Goal: Information Seeking & Learning: Learn about a topic

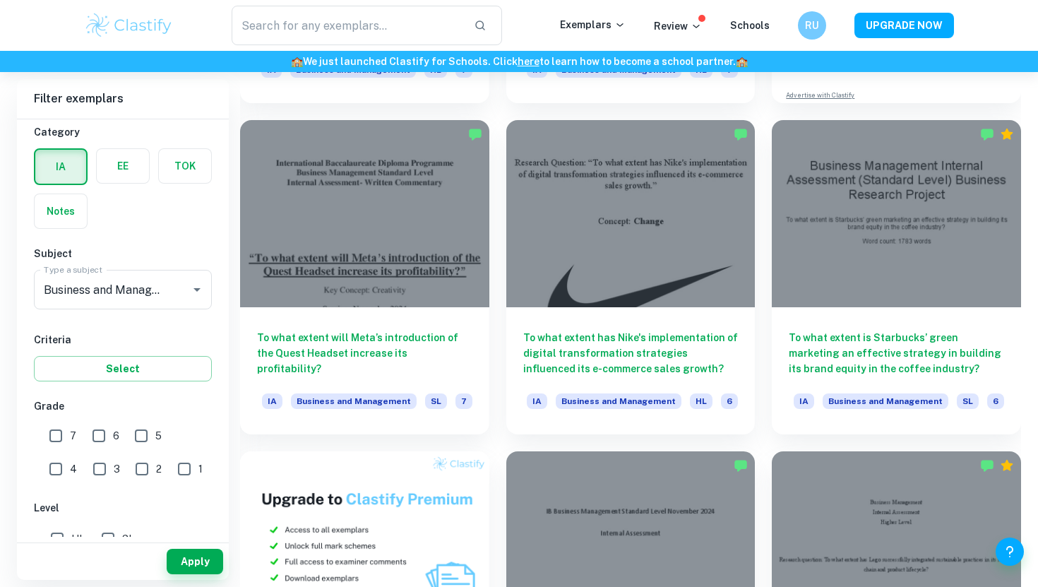
scroll to position [673, 0]
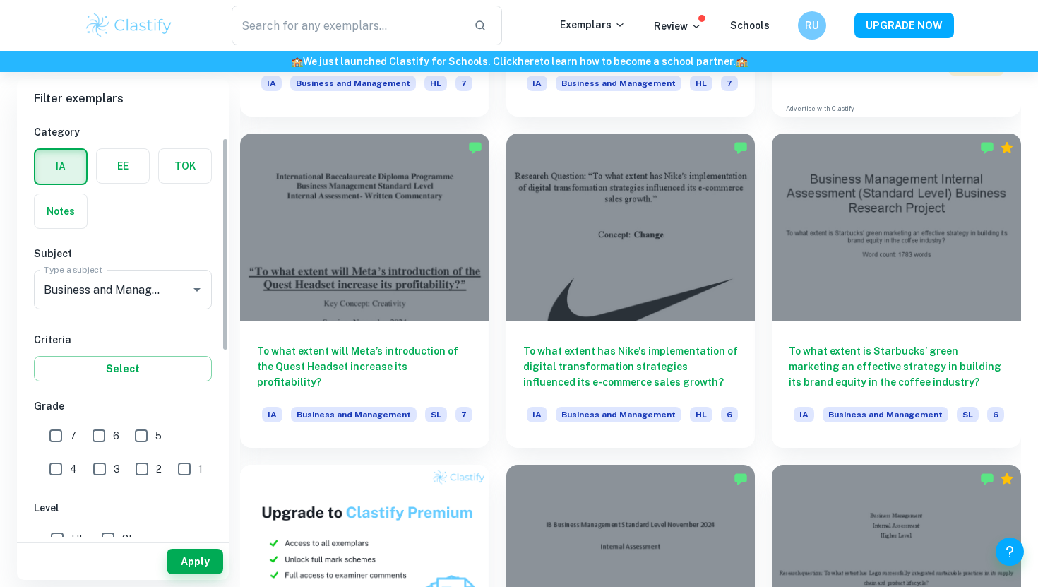
click at [118, 154] on label "button" at bounding box center [123, 166] width 52 height 34
click at [0, 0] on input "radio" at bounding box center [0, 0] width 0 height 0
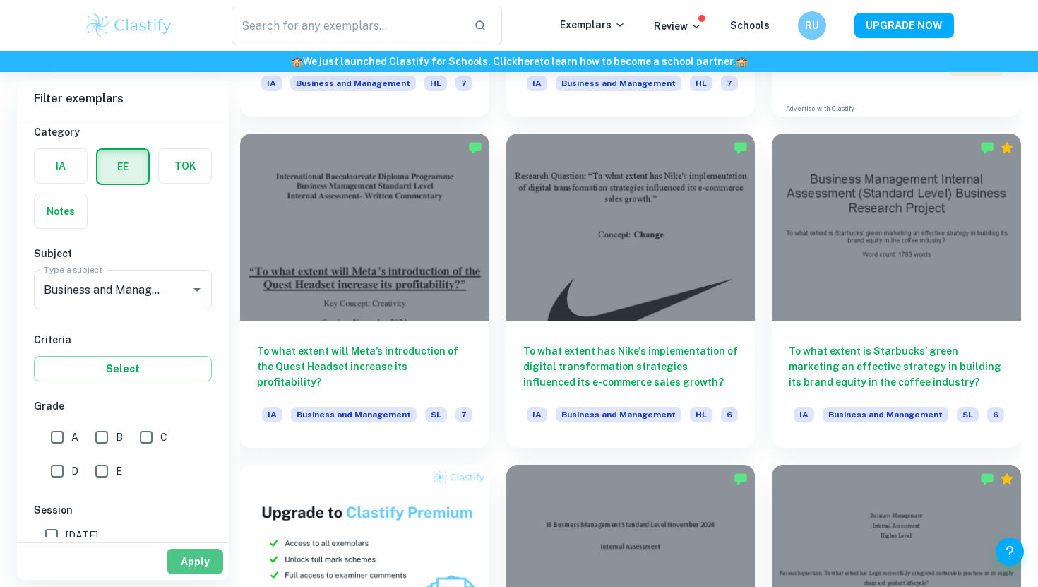
click at [203, 565] on button "Apply" at bounding box center [195, 561] width 56 height 25
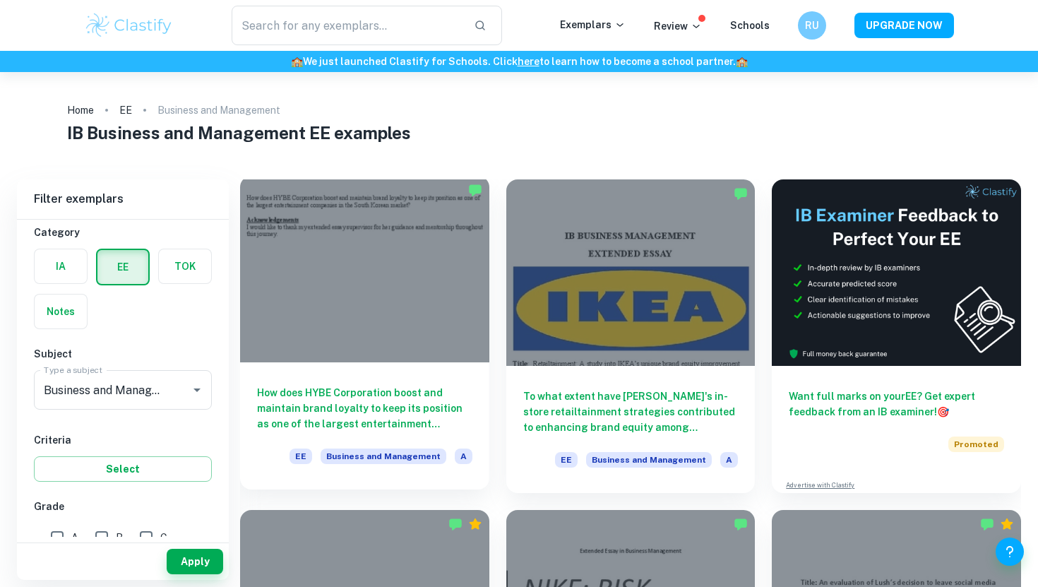
click at [289, 432] on div "How does HYBE Corporation boost and maintain brand loyalty to keep its position…" at bounding box center [364, 425] width 249 height 127
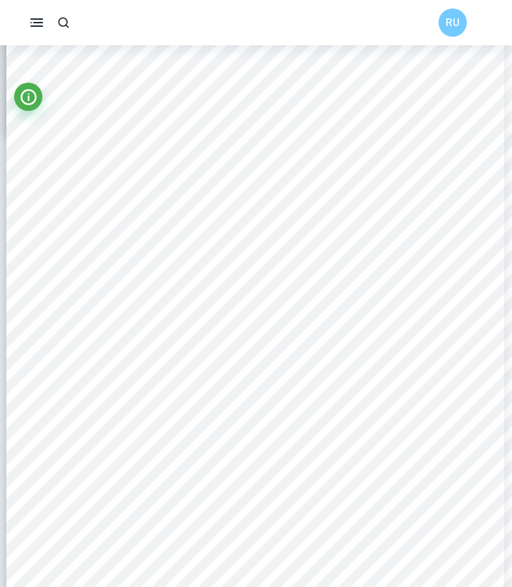
scroll to position [3147, 1]
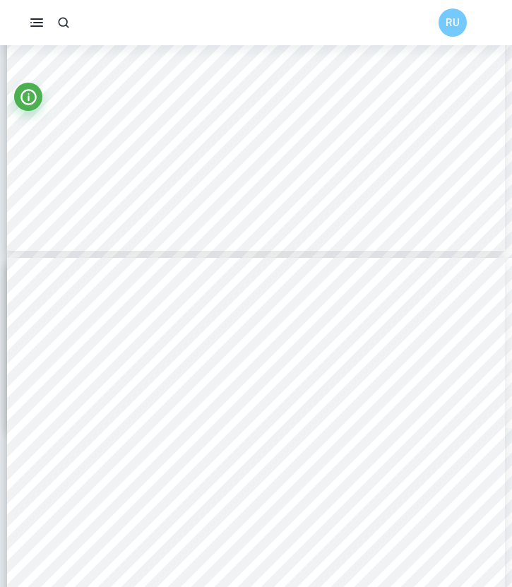
type input "4"
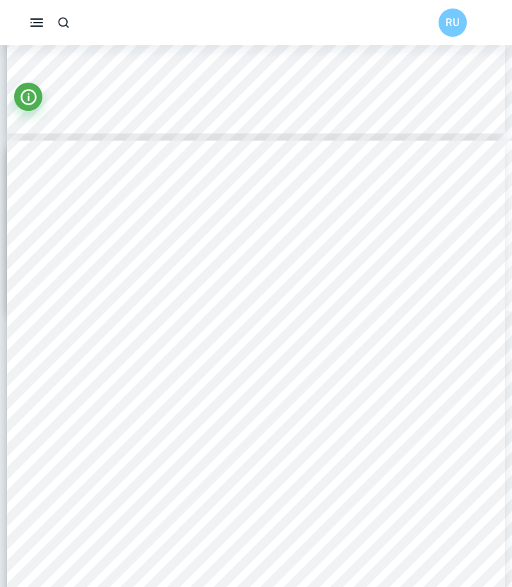
scroll to position [2258, 0]
